Goal: Task Accomplishment & Management: Manage account settings

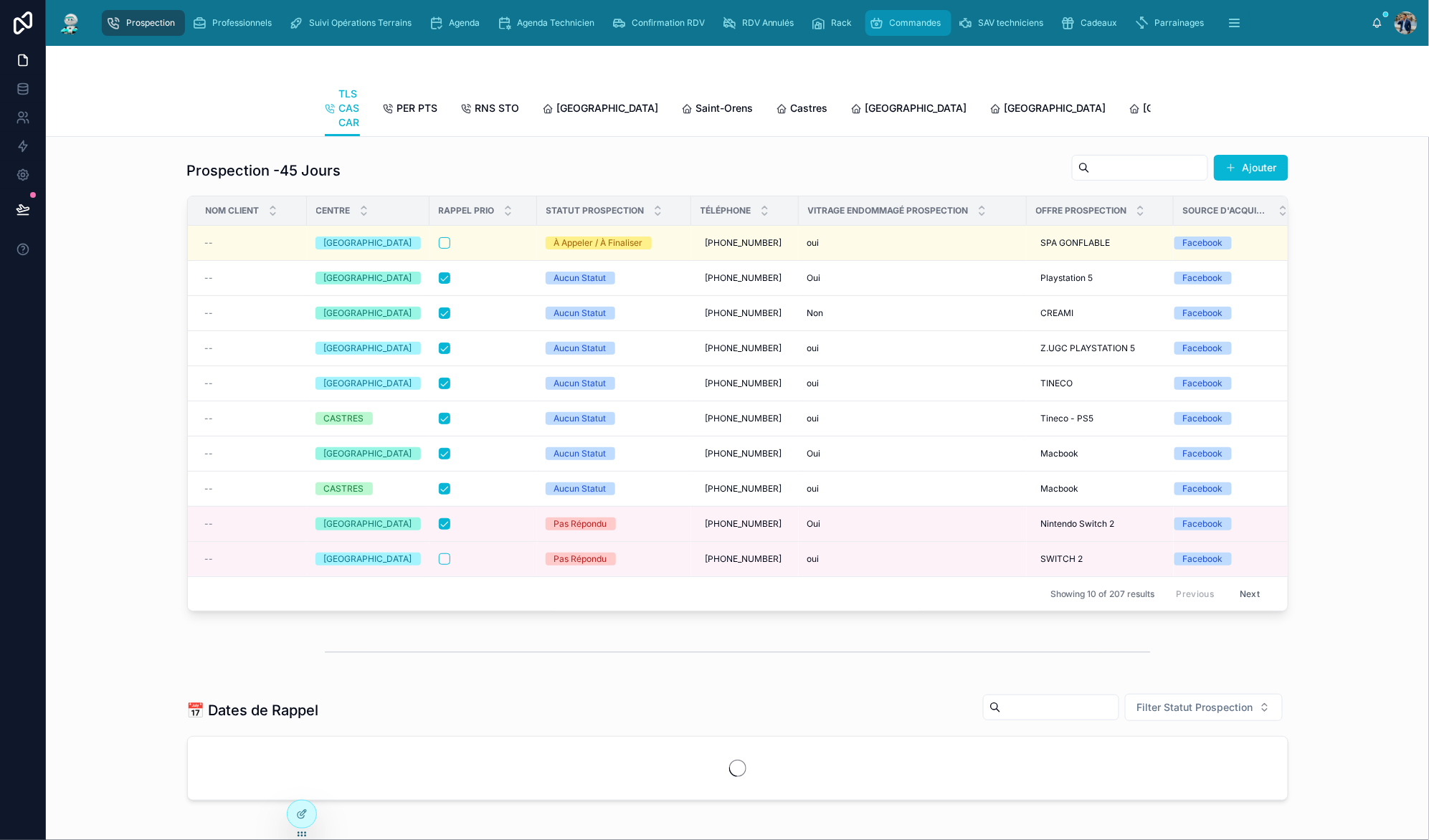
click at [923, 16] on div "Commandes" at bounding box center [908, 23] width 77 height 23
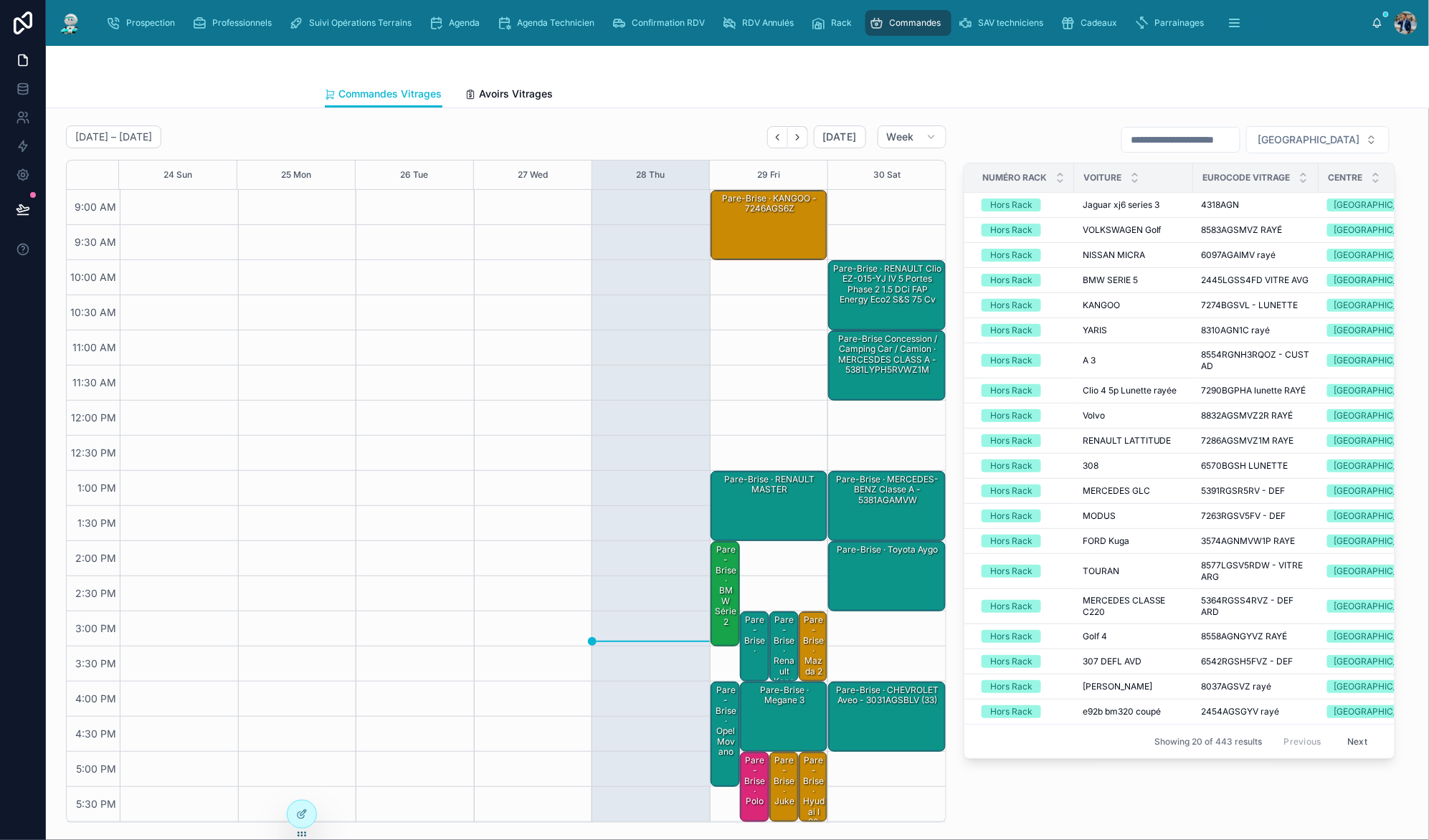
click at [767, 516] on div "Pare-Brise · RENAULT MASTER" at bounding box center [771, 506] width 114 height 67
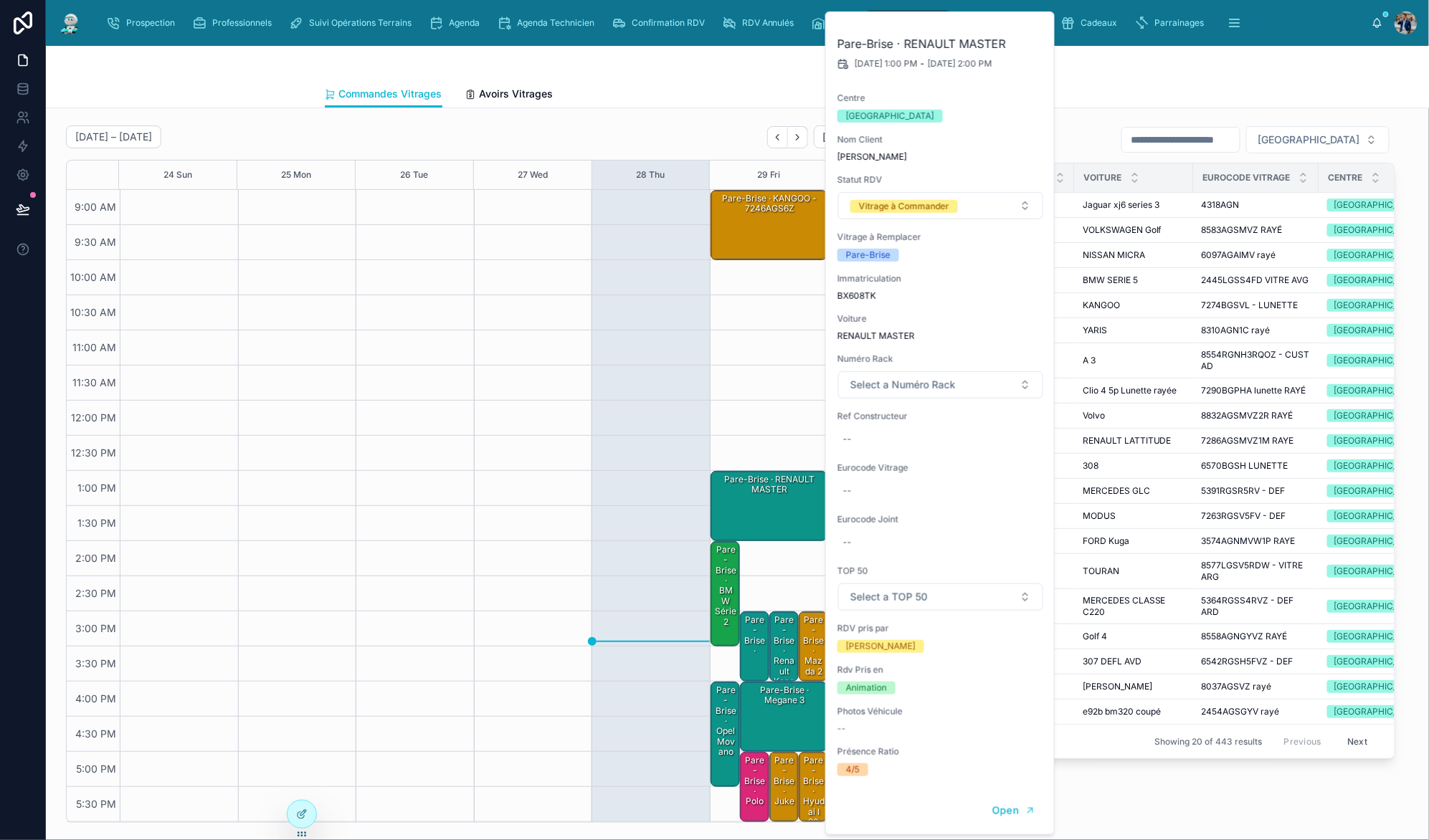
click at [772, 215] on div "Pare-Brise · KANGOO - 7246AGS6Z" at bounding box center [771, 204] width 114 height 25
click at [1163, 113] on div "[DATE] – [DATE] [DATE] Week 24 Sun 25 Mon 26 Tue 27 Wed 28 Thu 29 Fri 30 Sat 9:…" at bounding box center [738, 778] width 1384 height 1340
